Goal: Task Accomplishment & Management: Manage account settings

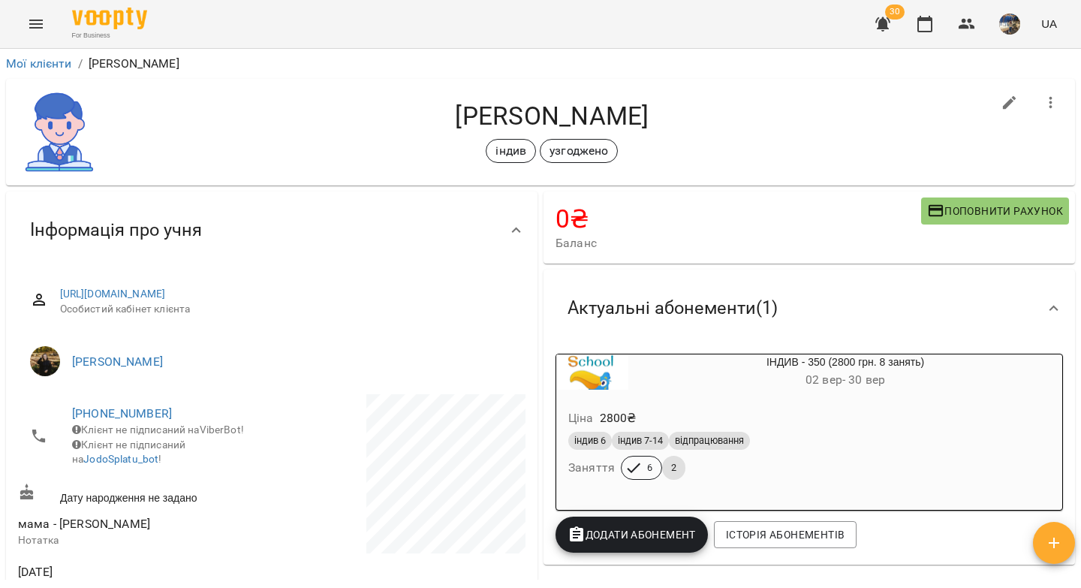
scroll to position [393, 0]
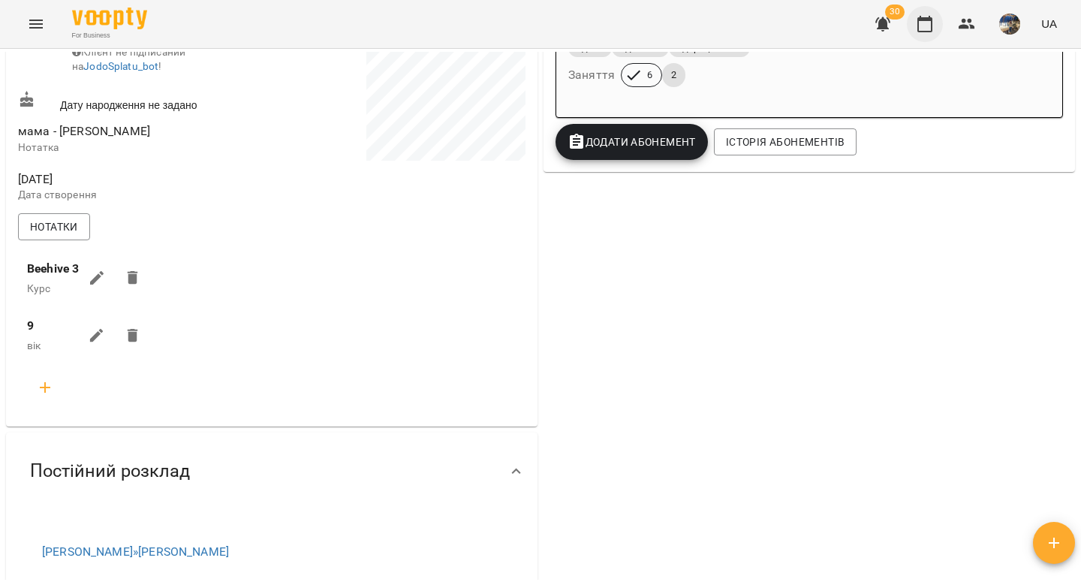
click at [924, 26] on icon "button" at bounding box center [925, 24] width 18 height 18
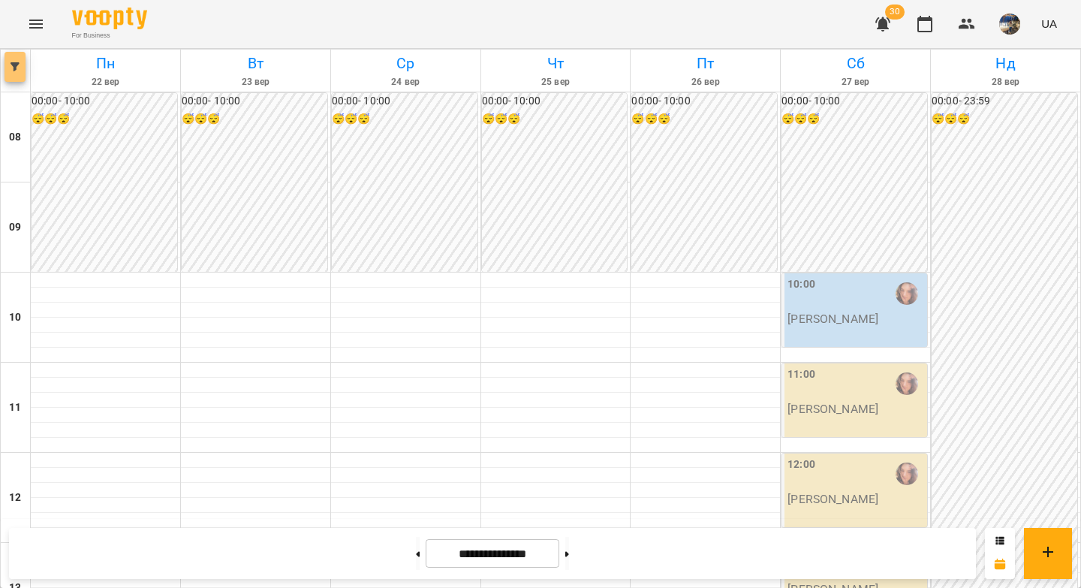
click at [17, 62] on icon "button" at bounding box center [15, 66] width 9 height 9
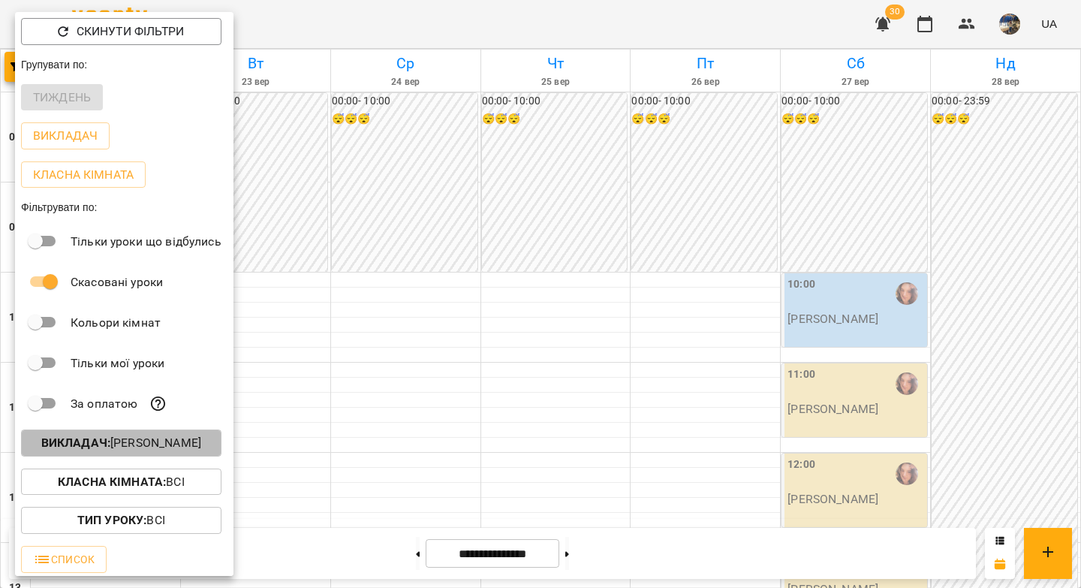
click at [110, 449] on b "Викладач :" at bounding box center [75, 442] width 69 height 14
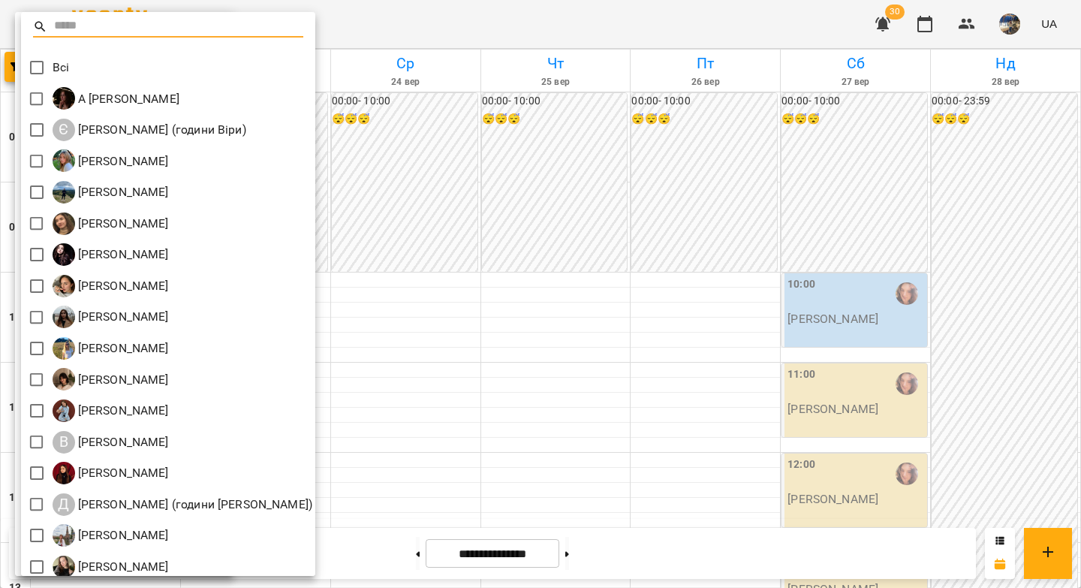
scroll to position [134, 0]
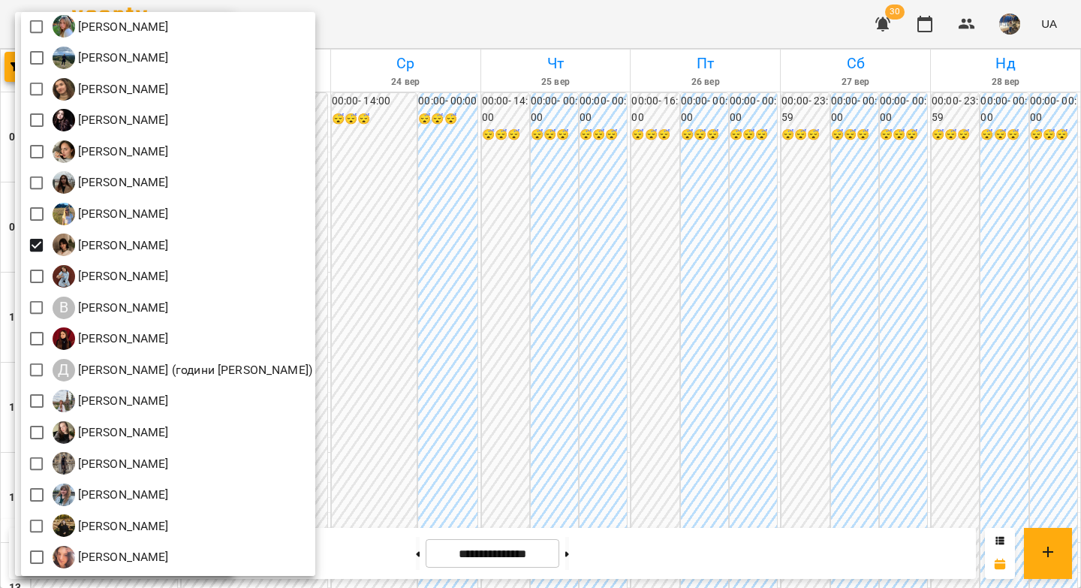
click at [418, 231] on div at bounding box center [540, 294] width 1081 height 588
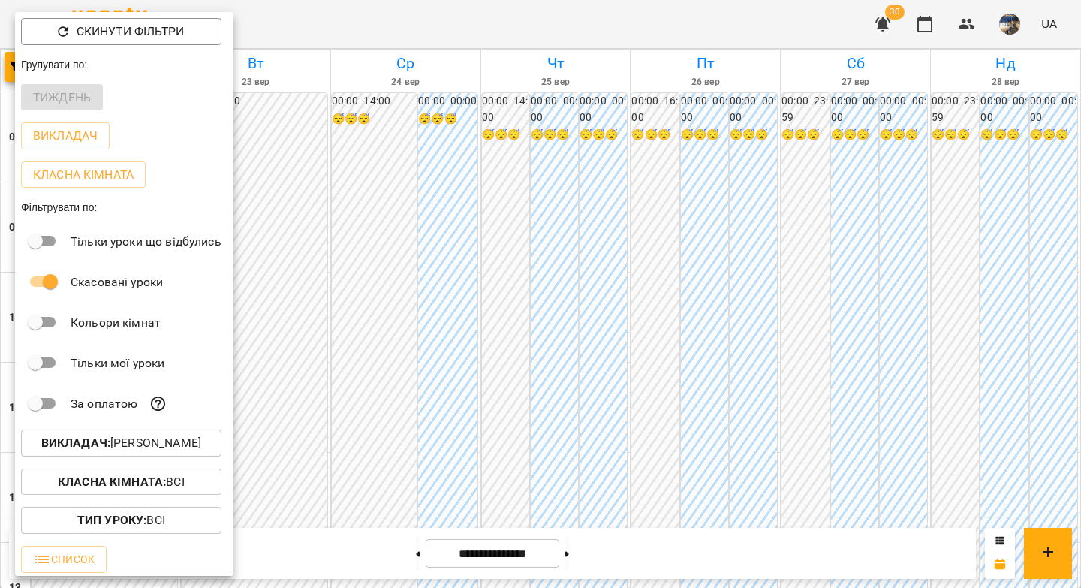
click at [401, 555] on div at bounding box center [540, 294] width 1081 height 588
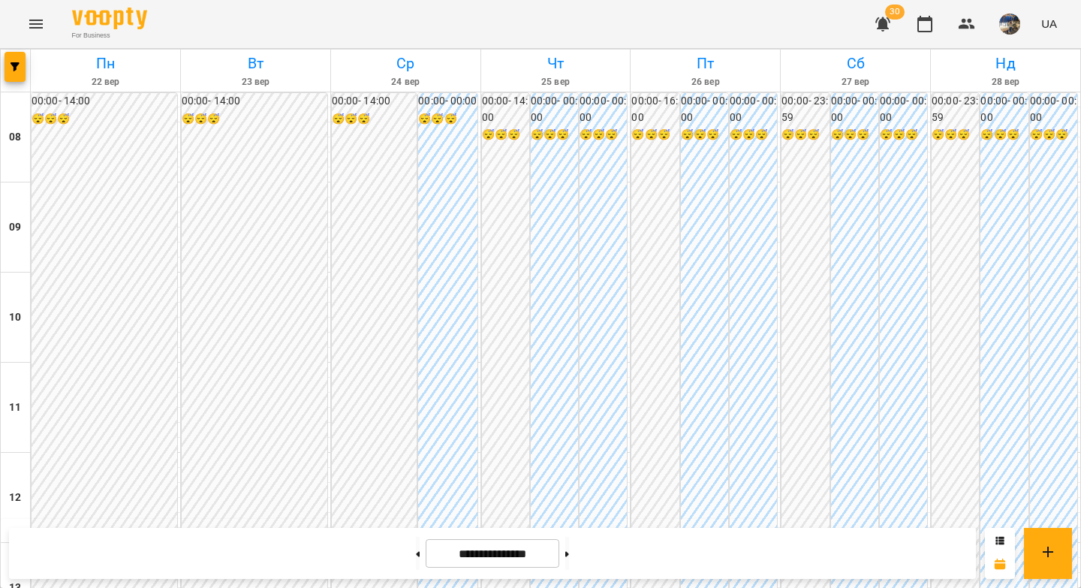
click at [417, 552] on icon at bounding box center [419, 553] width 4 height 5
type input "**********"
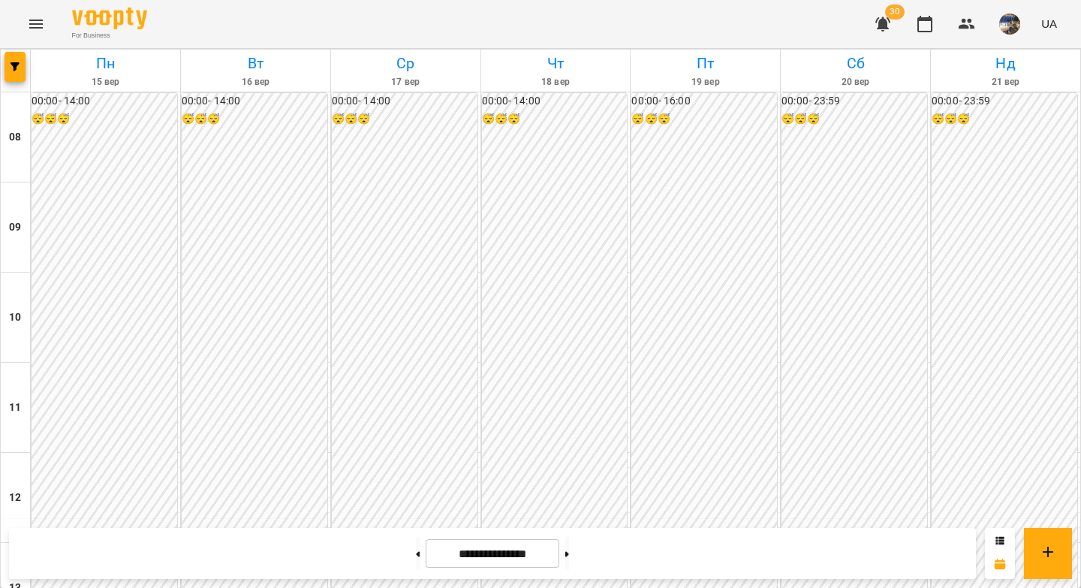
scroll to position [796, 0]
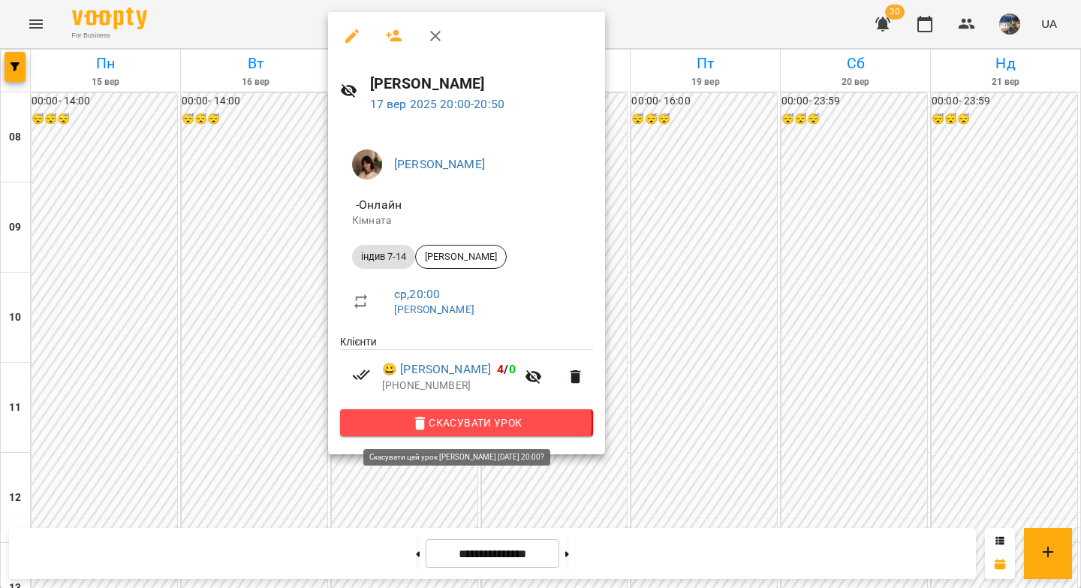
click at [456, 424] on span "Скасувати Урок" at bounding box center [466, 423] width 229 height 18
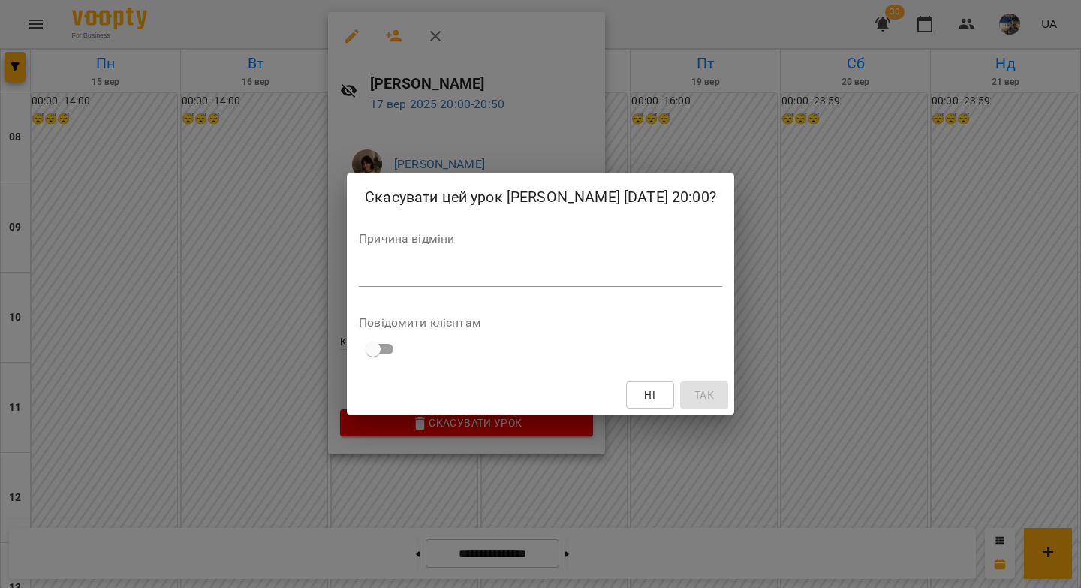
click at [562, 278] on textarea at bounding box center [540, 274] width 363 height 14
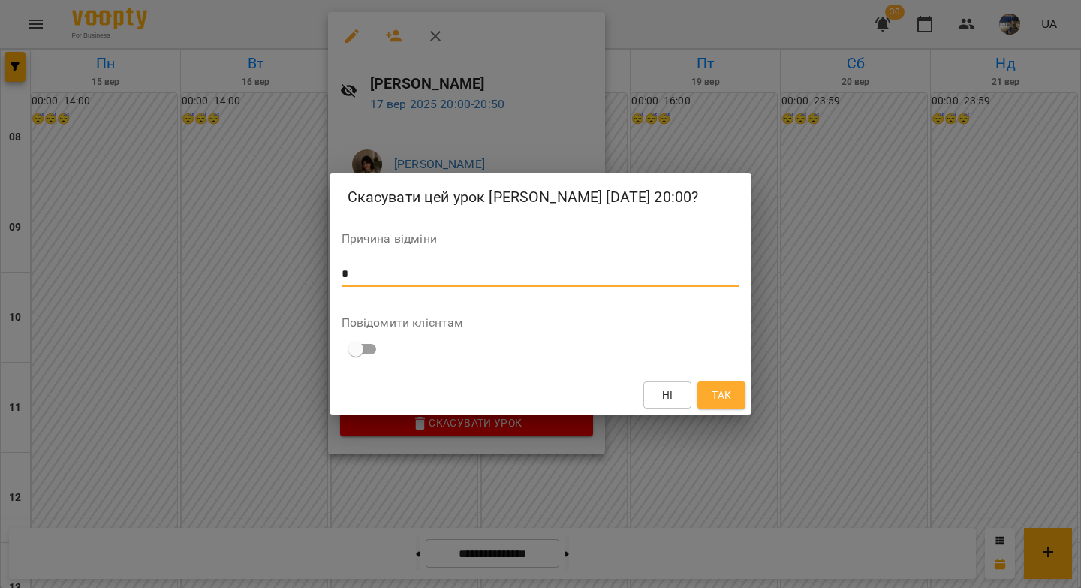
type textarea "*"
click at [719, 395] on span "Так" at bounding box center [722, 395] width 20 height 18
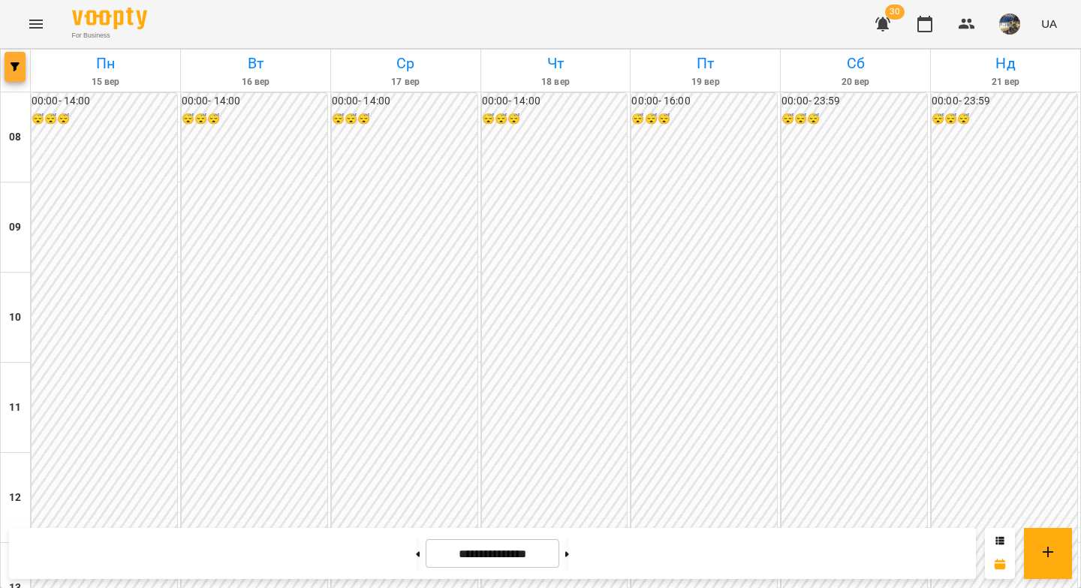
click at [25, 64] on span "button" at bounding box center [15, 66] width 21 height 9
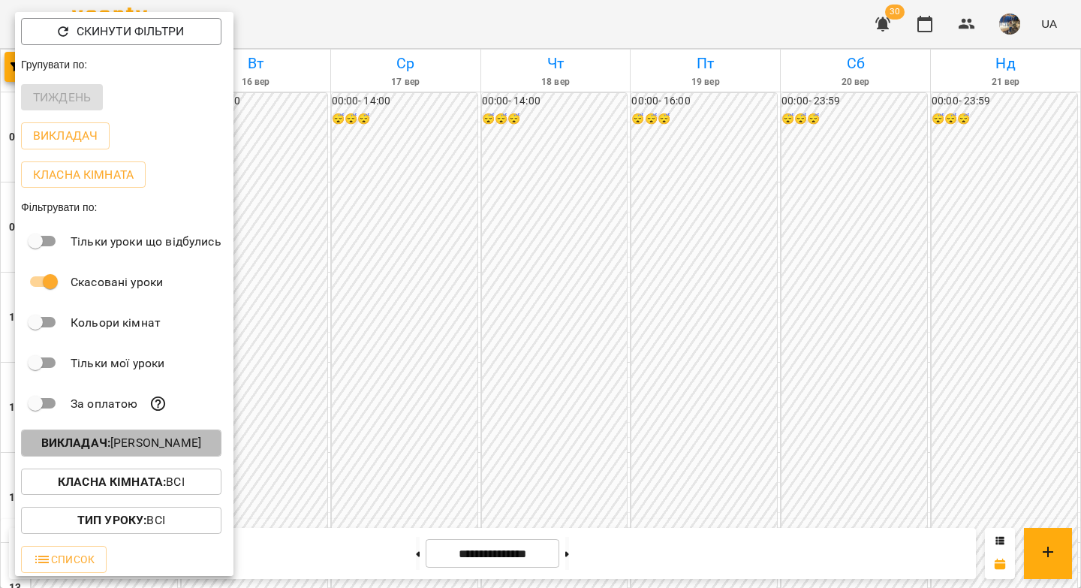
click at [158, 442] on p "Викладач : [PERSON_NAME]" at bounding box center [121, 443] width 160 height 18
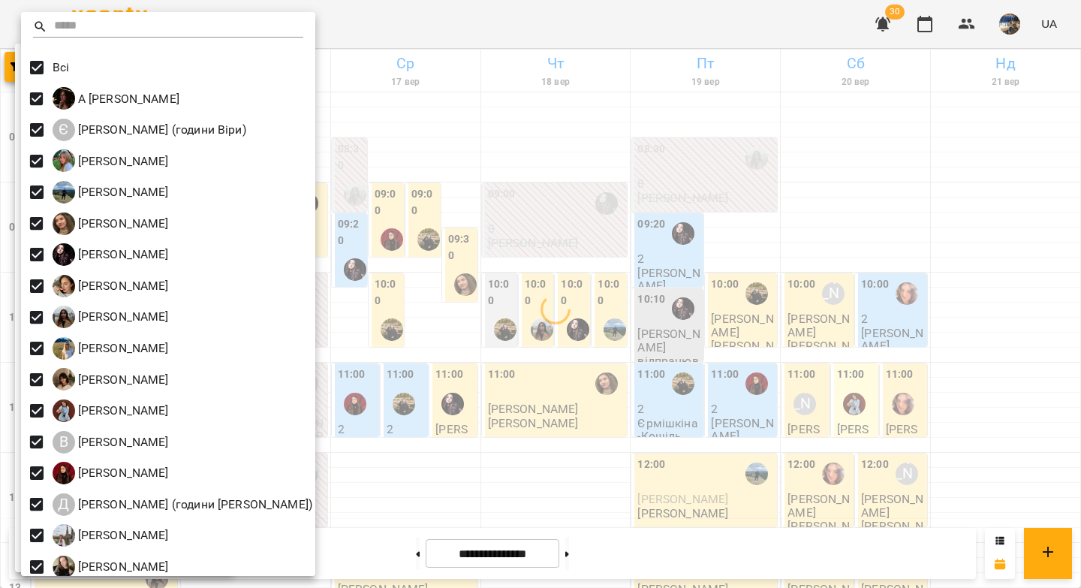
click at [519, 192] on div at bounding box center [540, 294] width 1081 height 588
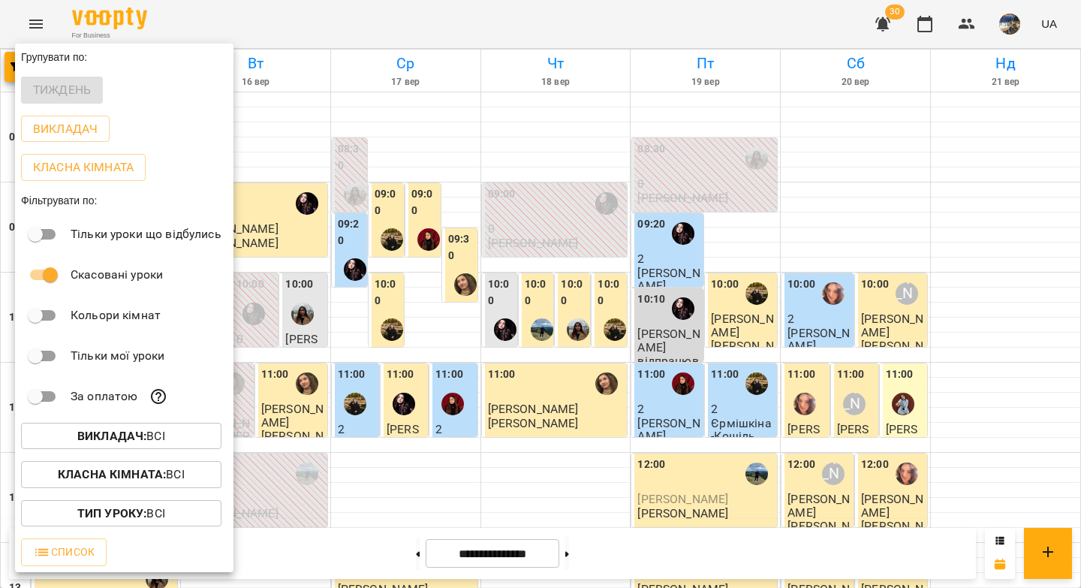
scroll to position [415, 0]
click at [509, 181] on div at bounding box center [540, 294] width 1081 height 588
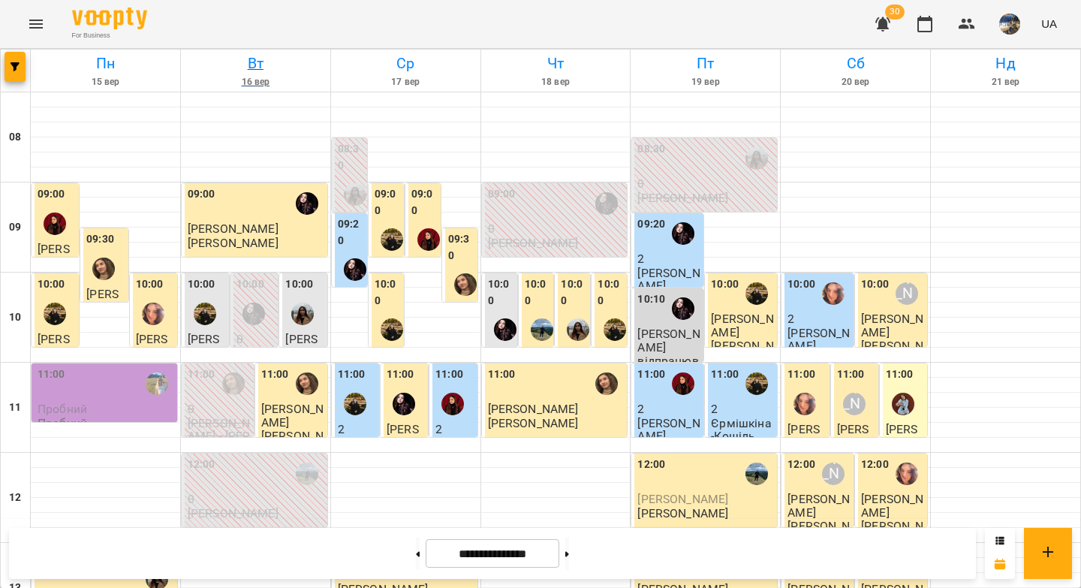
click at [263, 62] on h6 "Вт" at bounding box center [255, 63] width 145 height 23
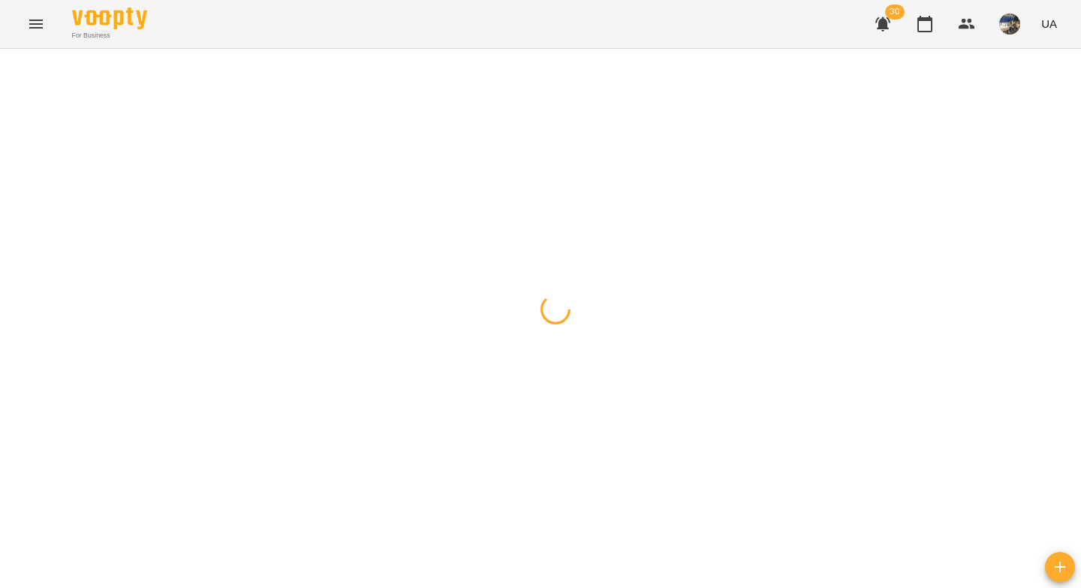
click at [260, 49] on div at bounding box center [540, 49] width 1081 height 0
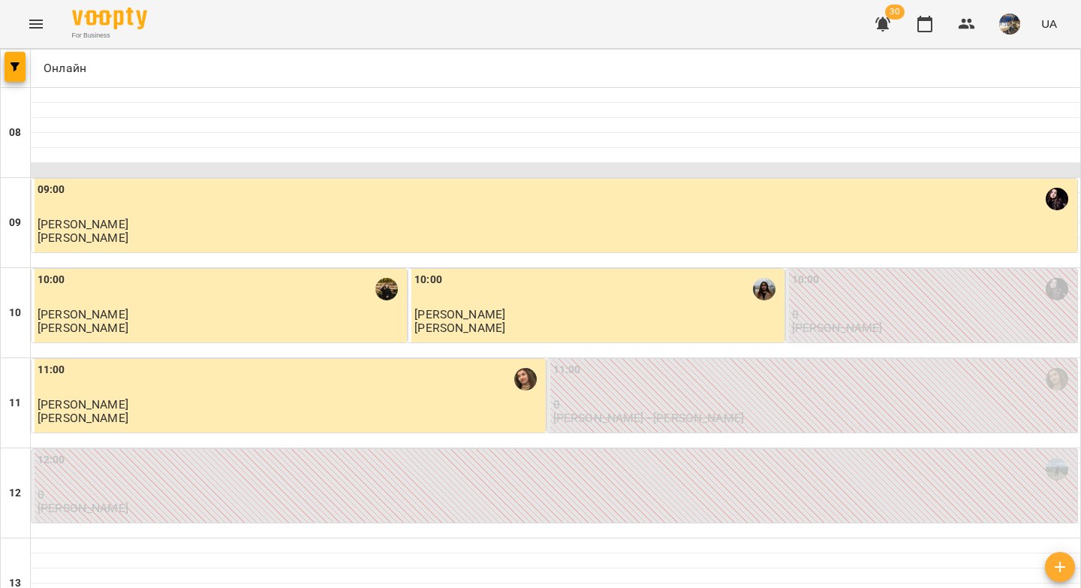
scroll to position [0, 0]
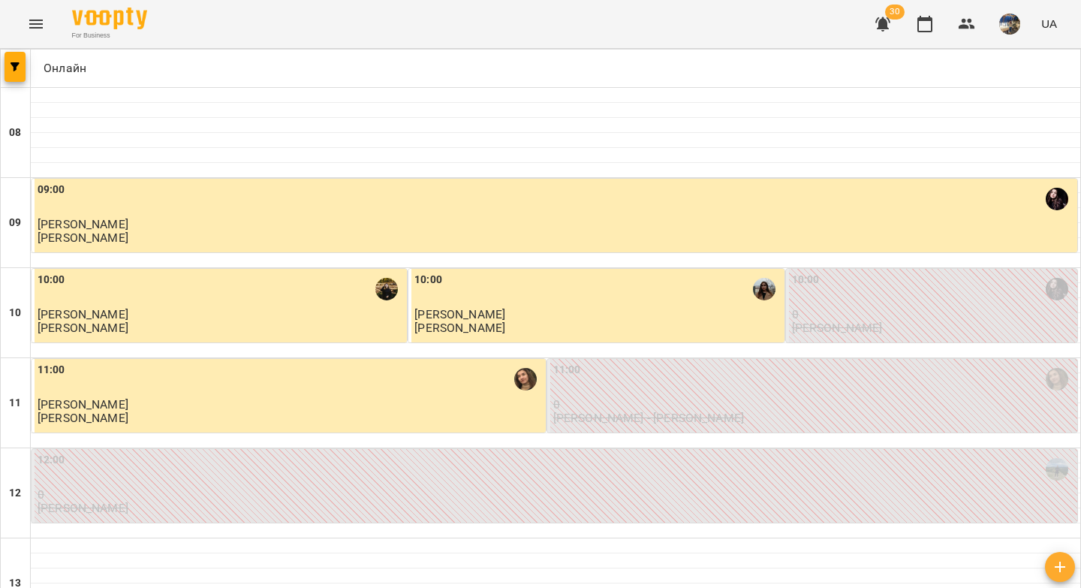
click at [887, 29] on icon "button" at bounding box center [883, 24] width 18 height 18
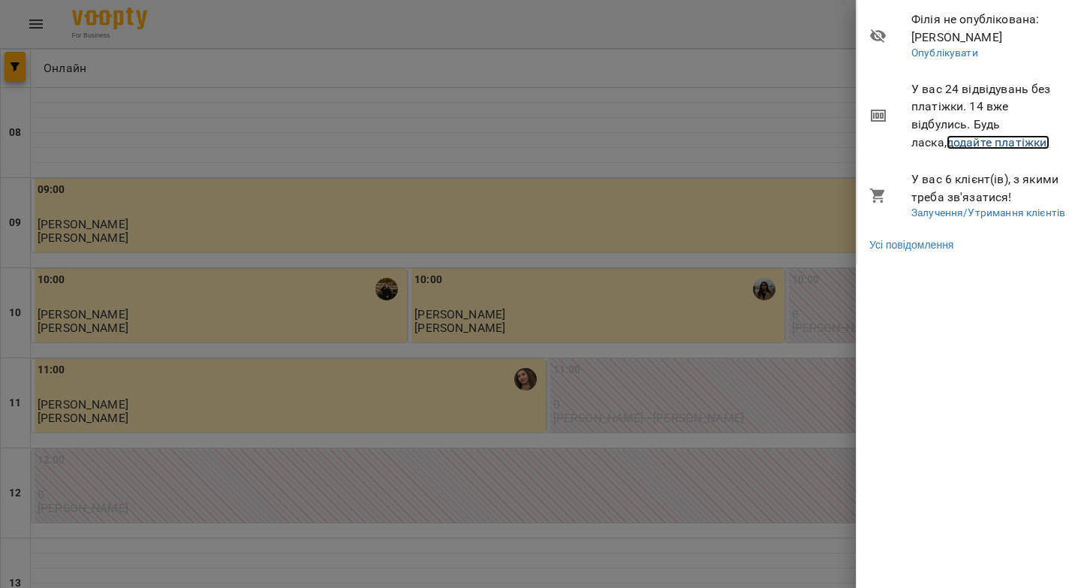
click at [947, 140] on link "додайте платіжки!" at bounding box center [999, 142] width 104 height 14
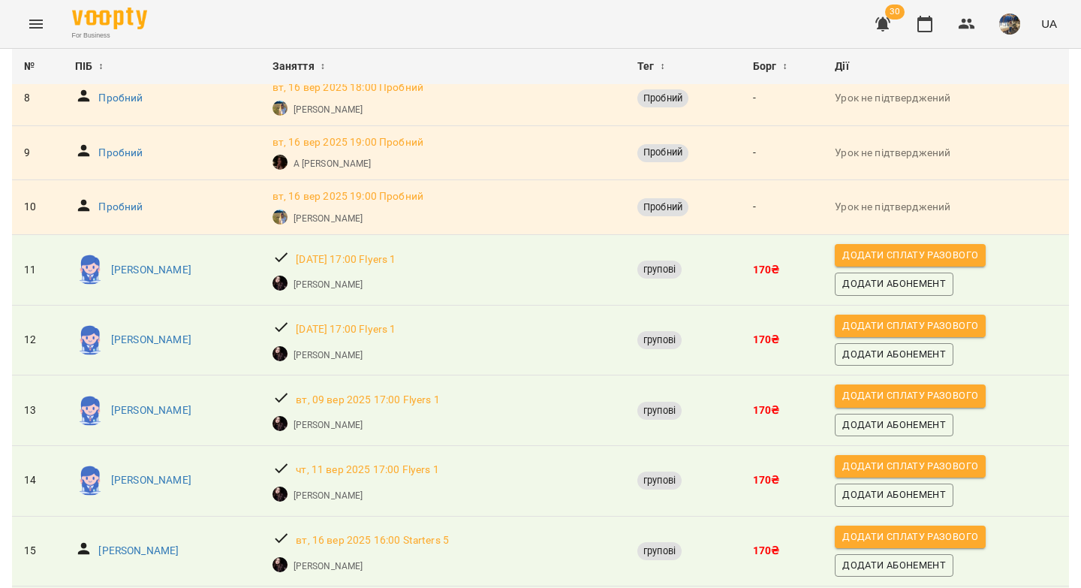
scroll to position [516, 0]
